Goal: Information Seeking & Learning: Check status

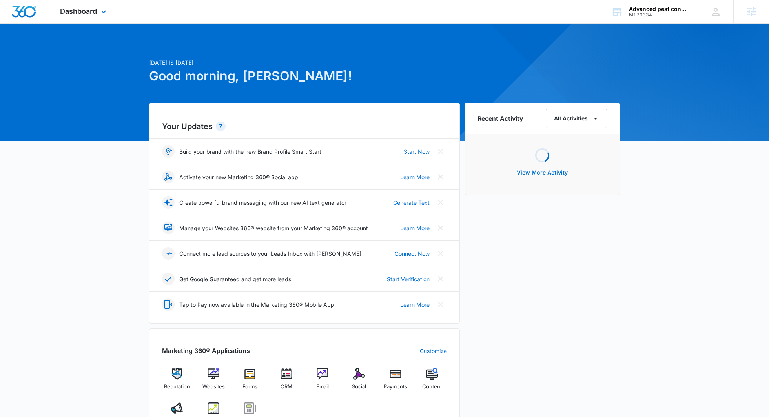
click at [78, 16] on div "Dashboard Apps Reputation Websites Forms CRM Email Social Payments POS Content …" at bounding box center [84, 11] width 72 height 23
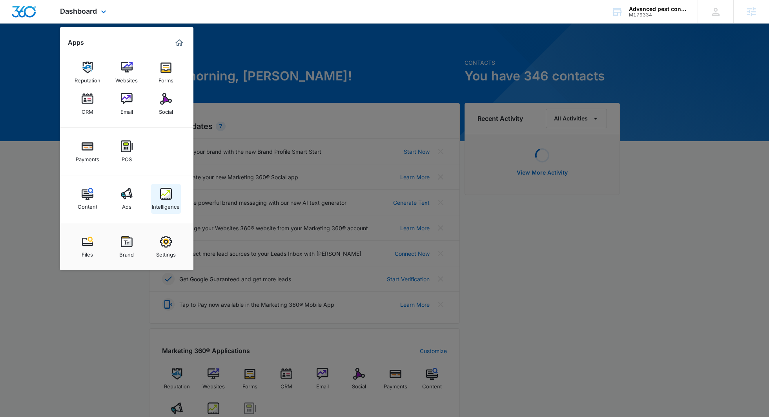
click at [162, 198] on img at bounding box center [166, 194] width 12 height 12
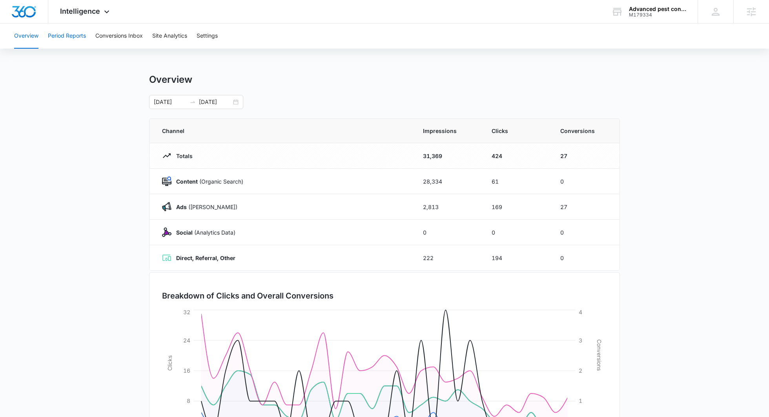
click at [65, 36] on button "Period Reports" at bounding box center [67, 36] width 38 height 25
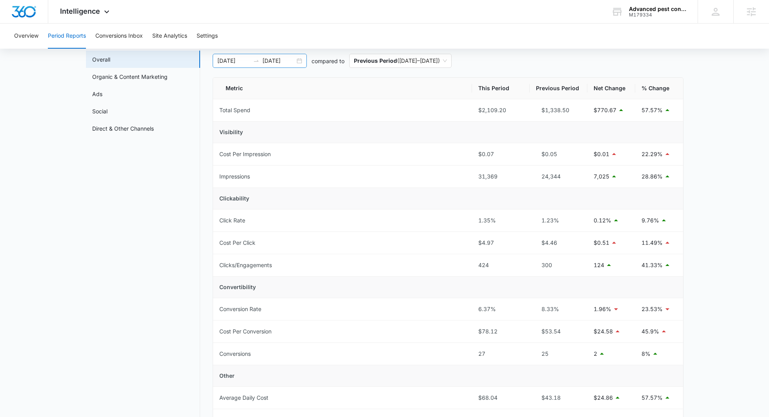
scroll to position [5, 0]
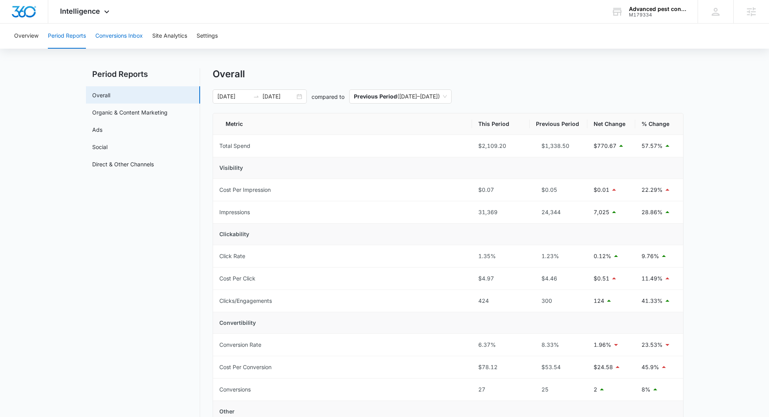
click at [111, 37] on button "Conversions Inbox" at bounding box center [118, 36] width 47 height 25
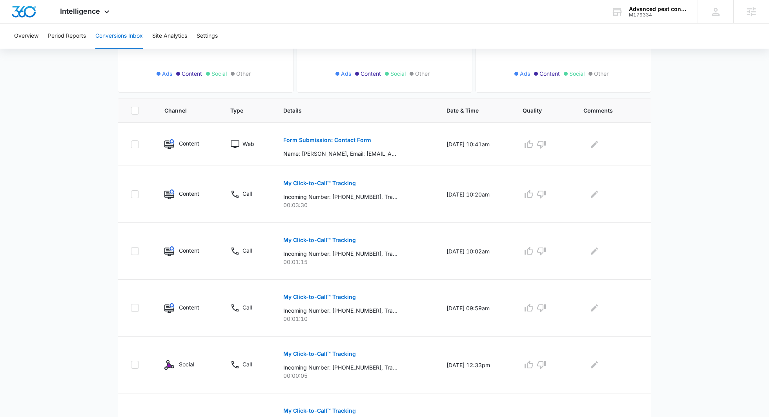
scroll to position [132, 0]
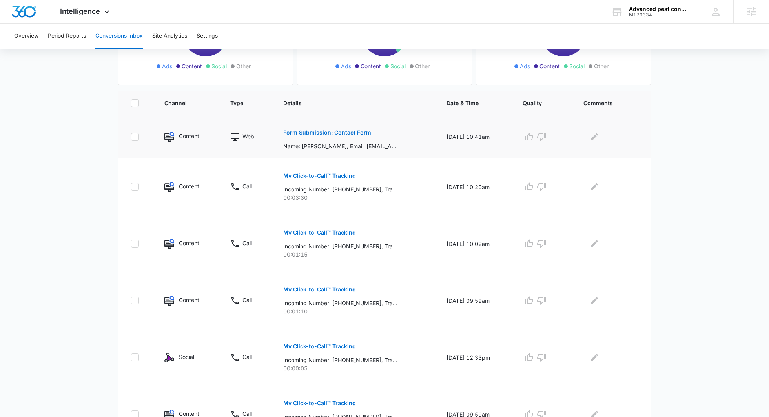
click at [315, 137] on button "Form Submission: Contact Form" at bounding box center [327, 132] width 88 height 19
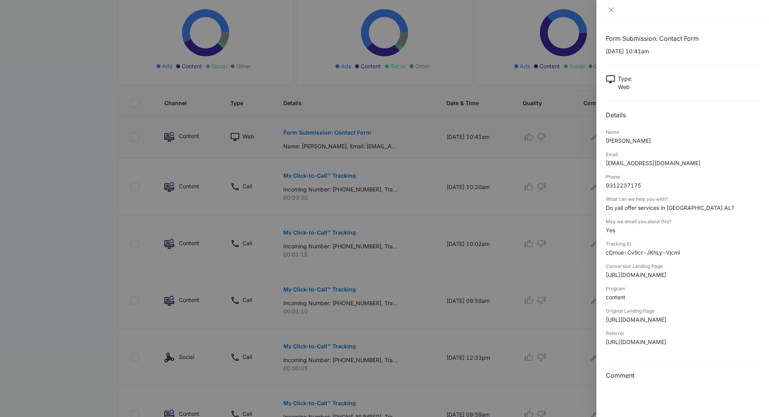
click at [315, 137] on div at bounding box center [384, 208] width 769 height 417
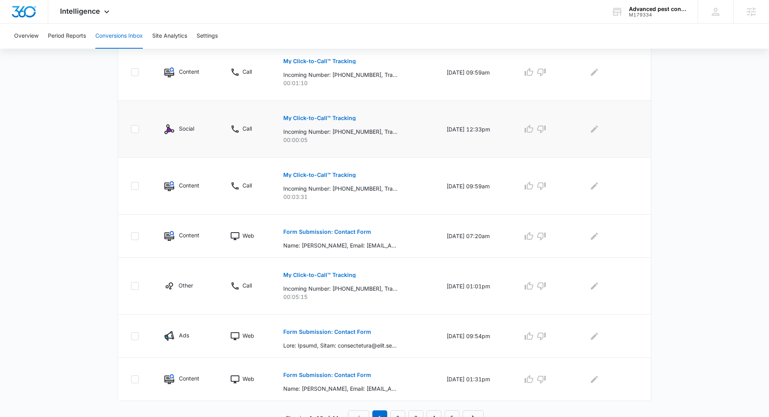
scroll to position [367, 0]
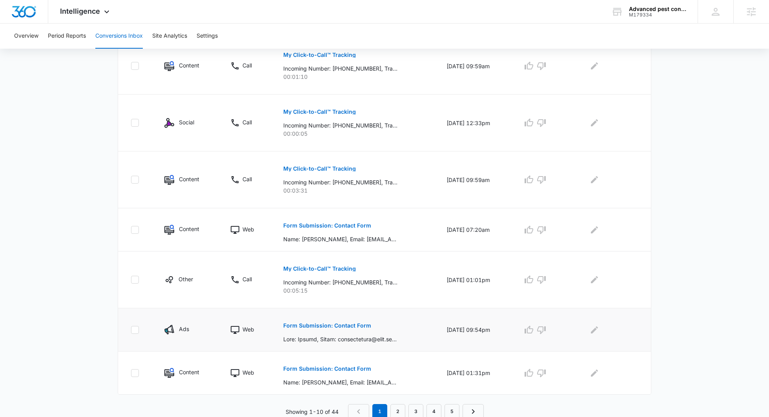
click at [309, 326] on p "Form Submission: Contact Form" at bounding box center [327, 325] width 88 height 5
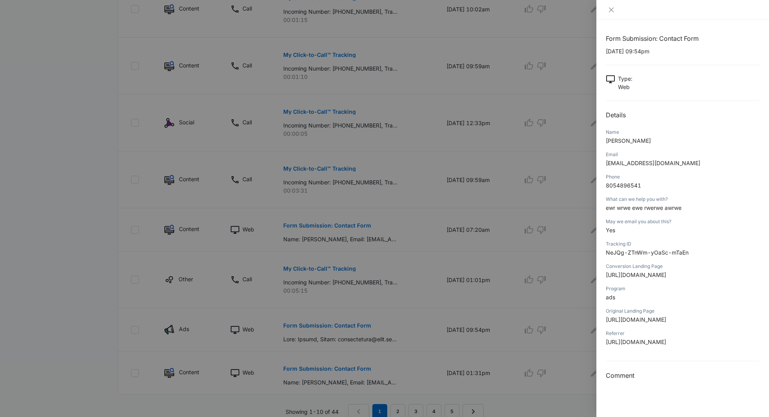
click at [309, 323] on div at bounding box center [384, 208] width 769 height 417
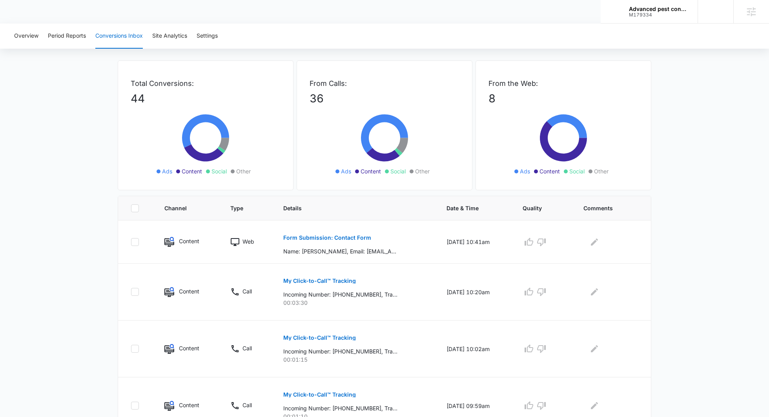
scroll to position [0, 0]
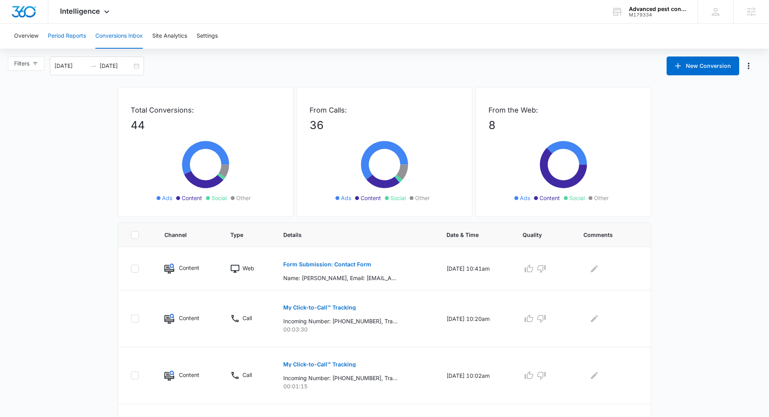
click at [78, 32] on button "Period Reports" at bounding box center [67, 36] width 38 height 25
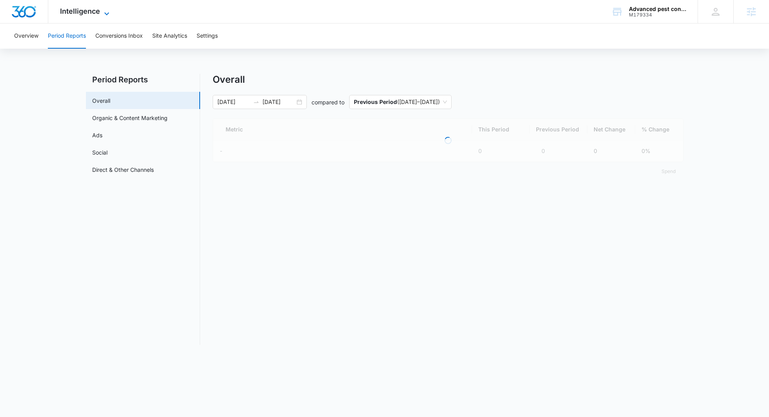
click at [83, 13] on span "Intelligence" at bounding box center [80, 11] width 40 height 8
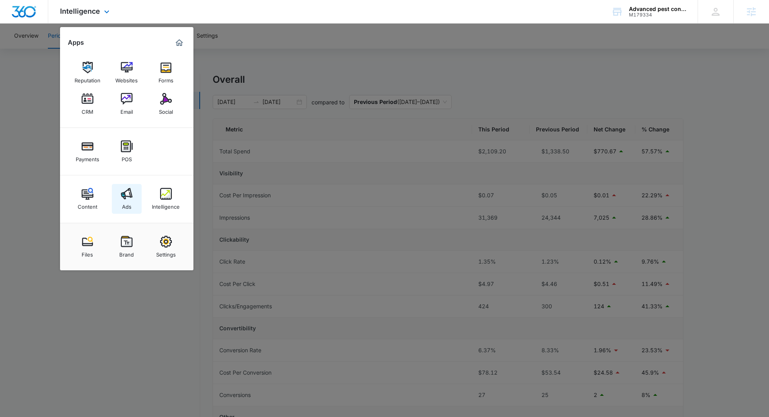
click at [133, 200] on link "Ads" at bounding box center [127, 199] width 30 height 30
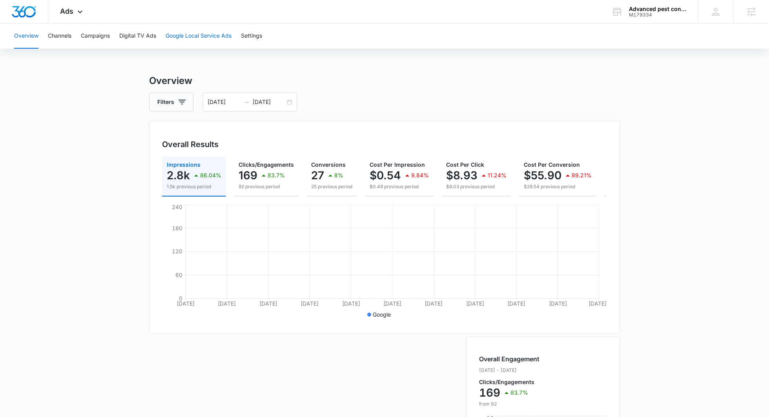
click at [201, 36] on button "Google Local Service Ads" at bounding box center [199, 36] width 66 height 25
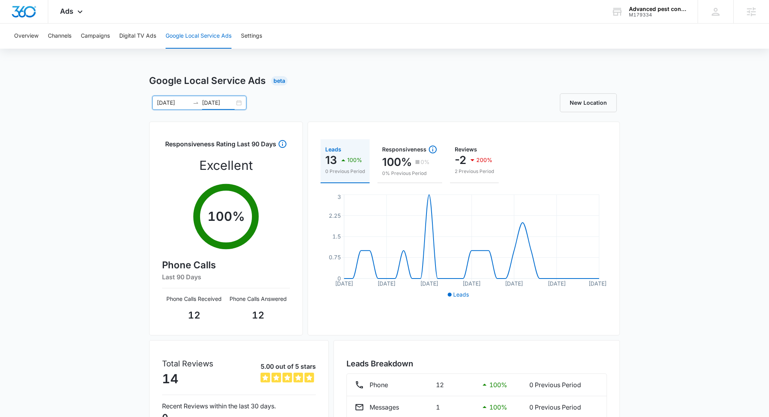
click at [214, 102] on input "[DATE]" at bounding box center [218, 103] width 33 height 9
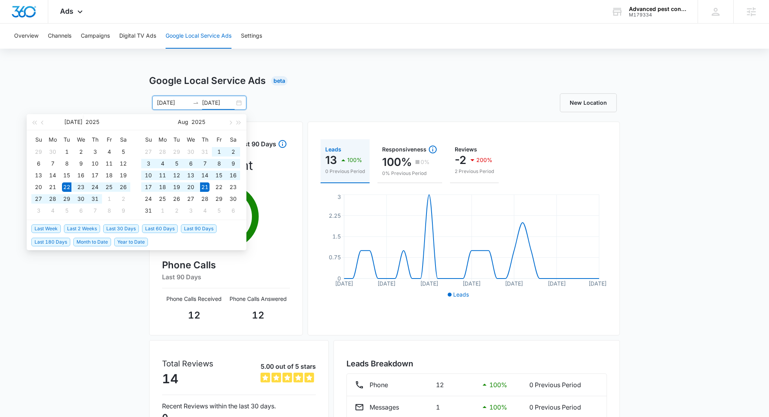
type input "[DATE]"
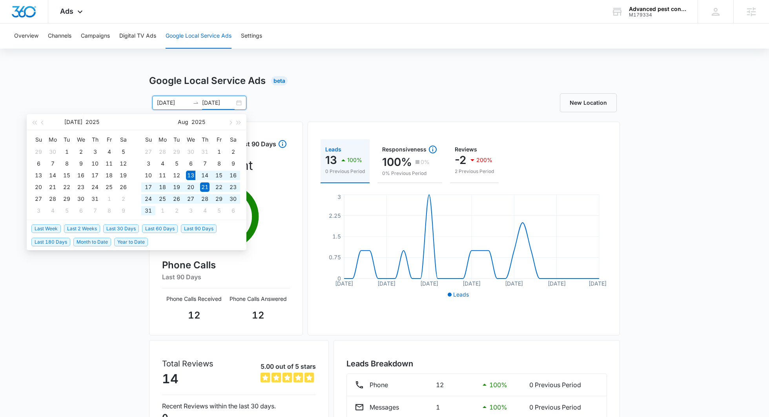
click at [127, 228] on span "Last 30 Days" at bounding box center [121, 228] width 36 height 9
type input "[DATE]"
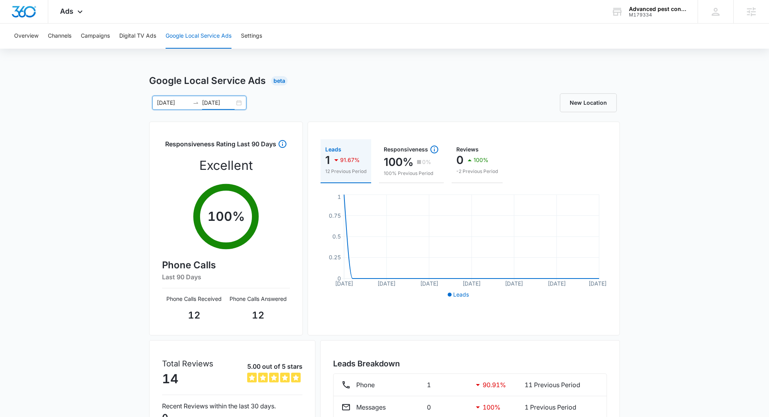
click at [197, 100] on icon "swap-right" at bounding box center [196, 103] width 6 height 6
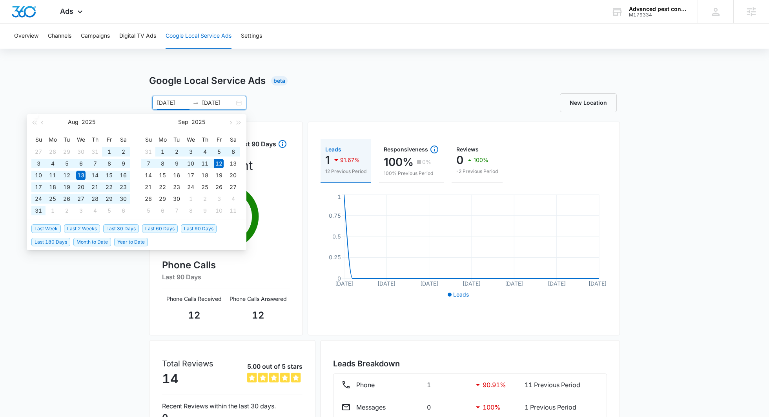
click at [166, 224] on span "Last 60 Days" at bounding box center [160, 228] width 36 height 9
type input "[DATE]"
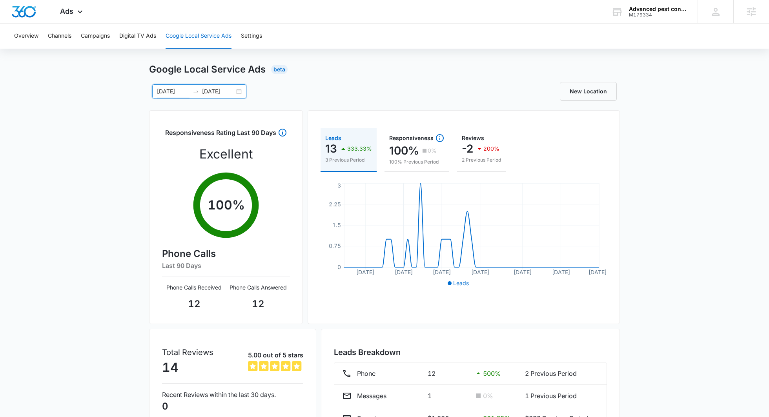
scroll to position [64, 0]
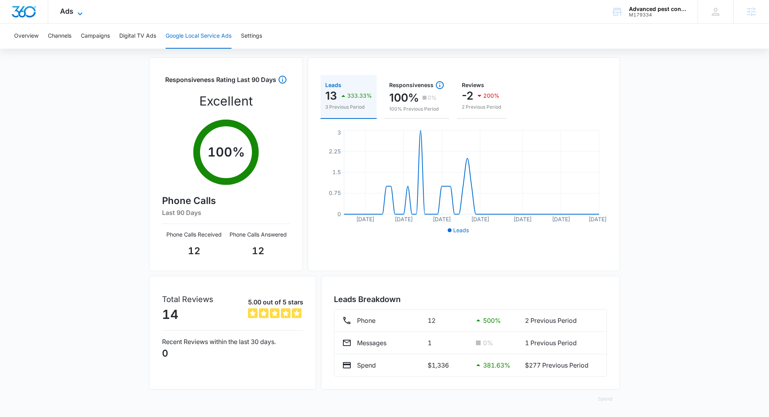
click at [70, 12] on span "Ads" at bounding box center [66, 11] width 13 height 8
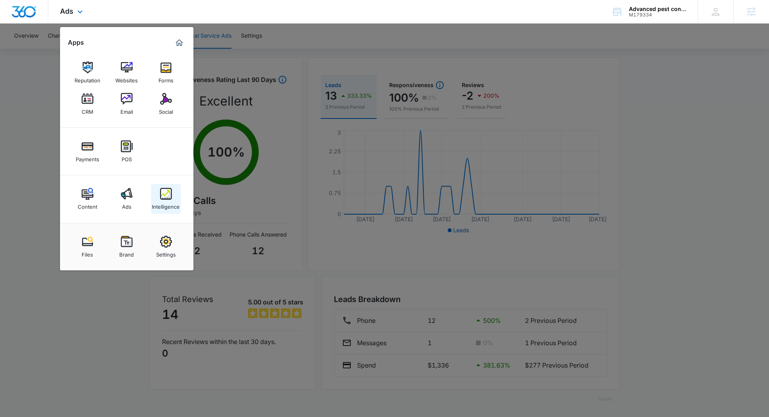
click at [164, 208] on div "Intelligence" at bounding box center [166, 205] width 28 height 10
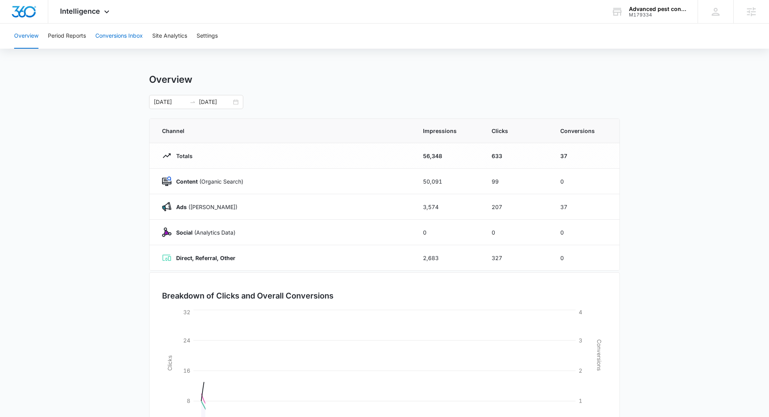
click at [133, 37] on button "Conversions Inbox" at bounding box center [118, 36] width 47 height 25
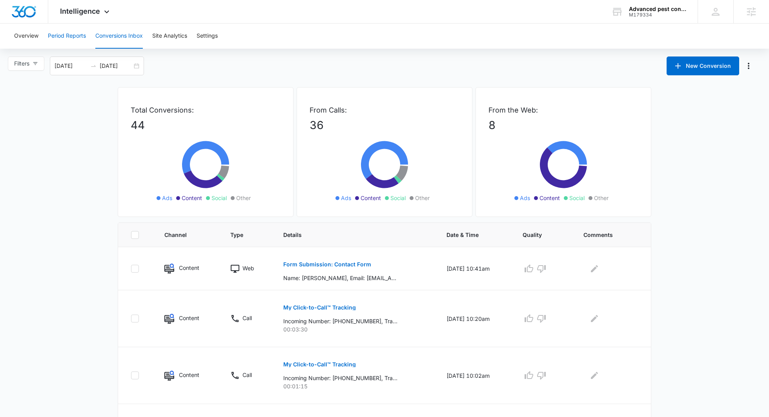
click at [73, 35] on button "Period Reports" at bounding box center [67, 36] width 38 height 25
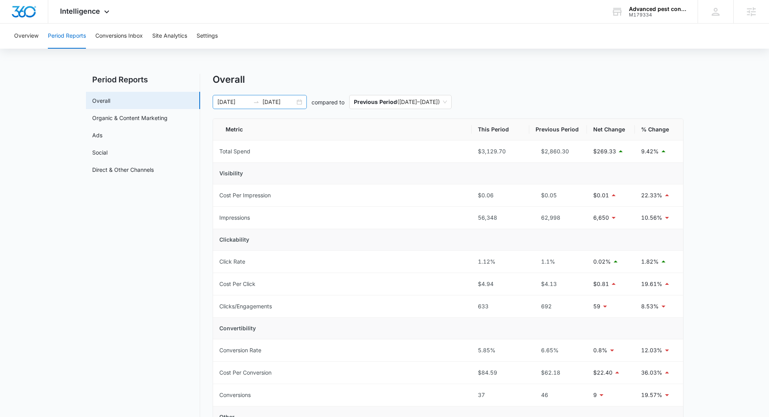
click at [261, 104] on div at bounding box center [256, 102] width 13 height 6
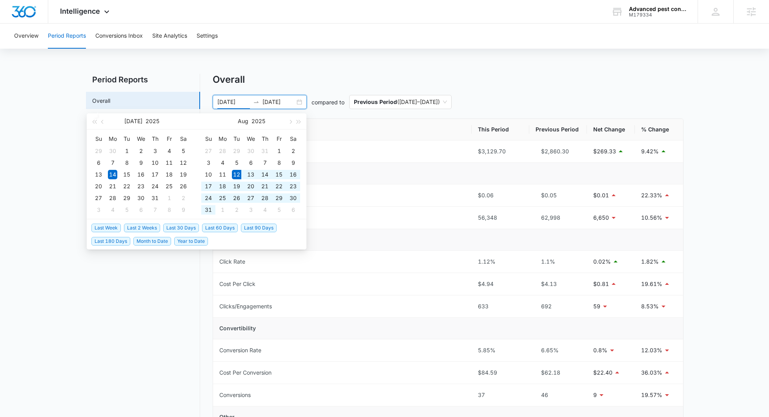
click at [178, 229] on span "Last 30 Days" at bounding box center [181, 228] width 36 height 9
type input "[DATE]"
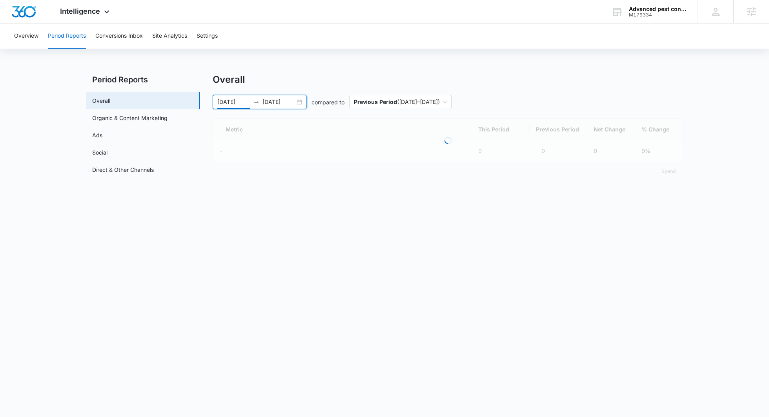
click at [293, 90] on div "Overall [DATE] [DATE] compared to Previous Period ( [DATE] – [DATE] ) Loading M…" at bounding box center [448, 127] width 471 height 107
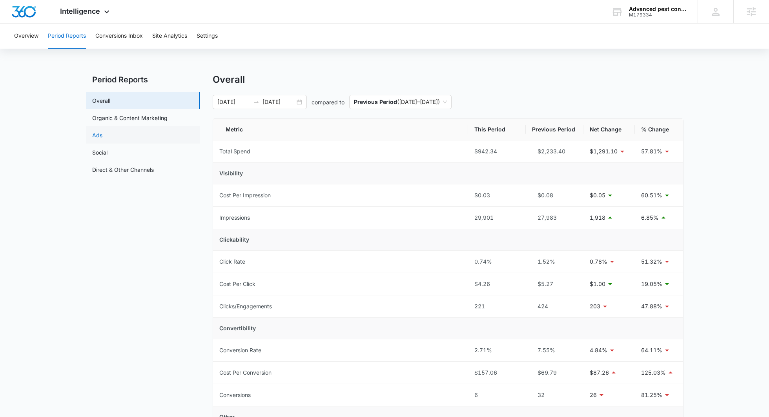
click at [102, 131] on link "Ads" at bounding box center [97, 135] width 10 height 8
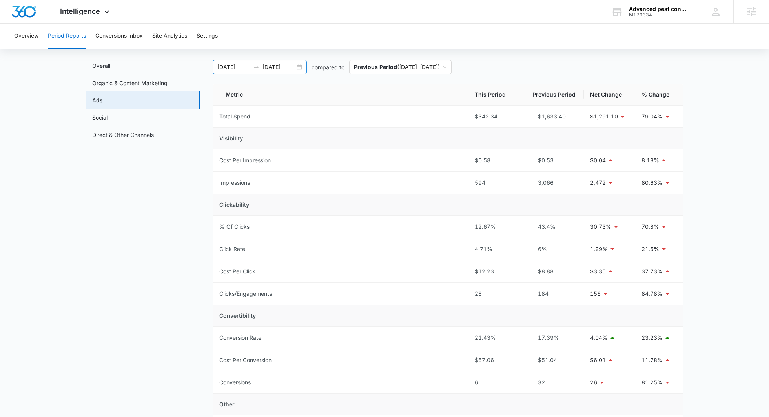
scroll to position [27, 0]
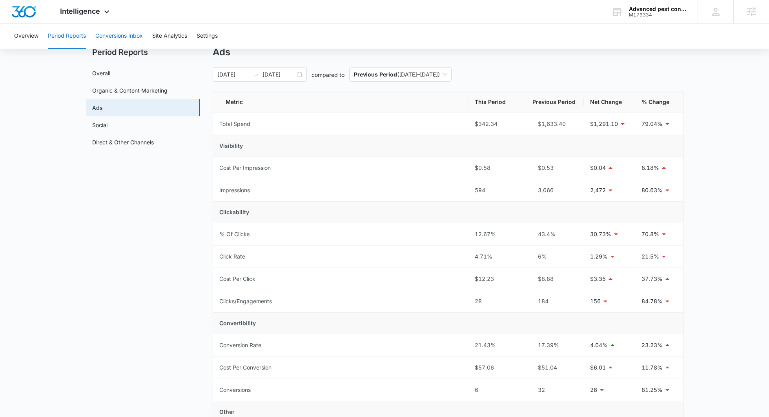
click at [122, 42] on button "Conversions Inbox" at bounding box center [118, 36] width 47 height 25
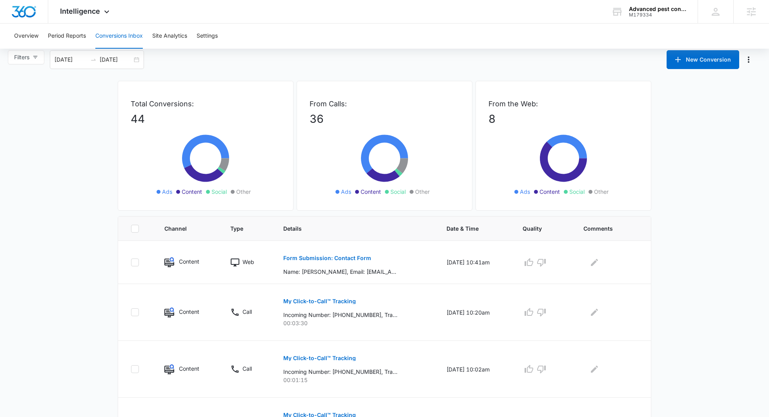
scroll to position [5, 0]
click at [79, 39] on button "Period Reports" at bounding box center [67, 36] width 38 height 25
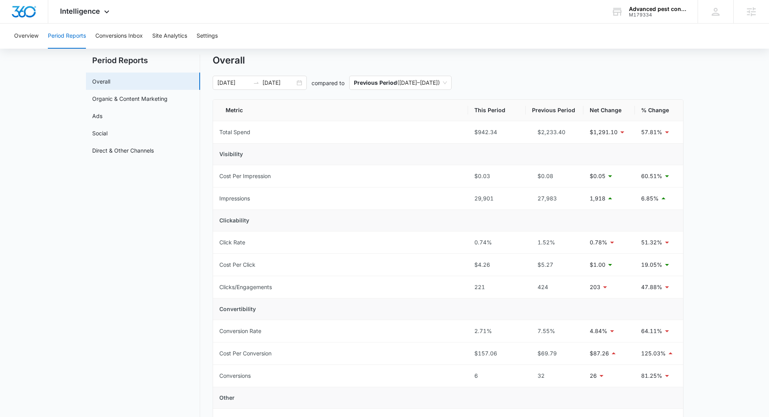
scroll to position [20, 0]
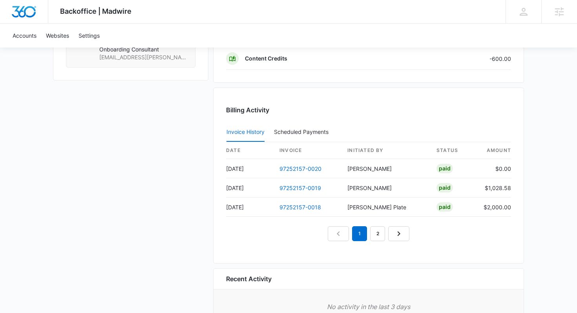
scroll to position [737, 0]
